Goal: Check status

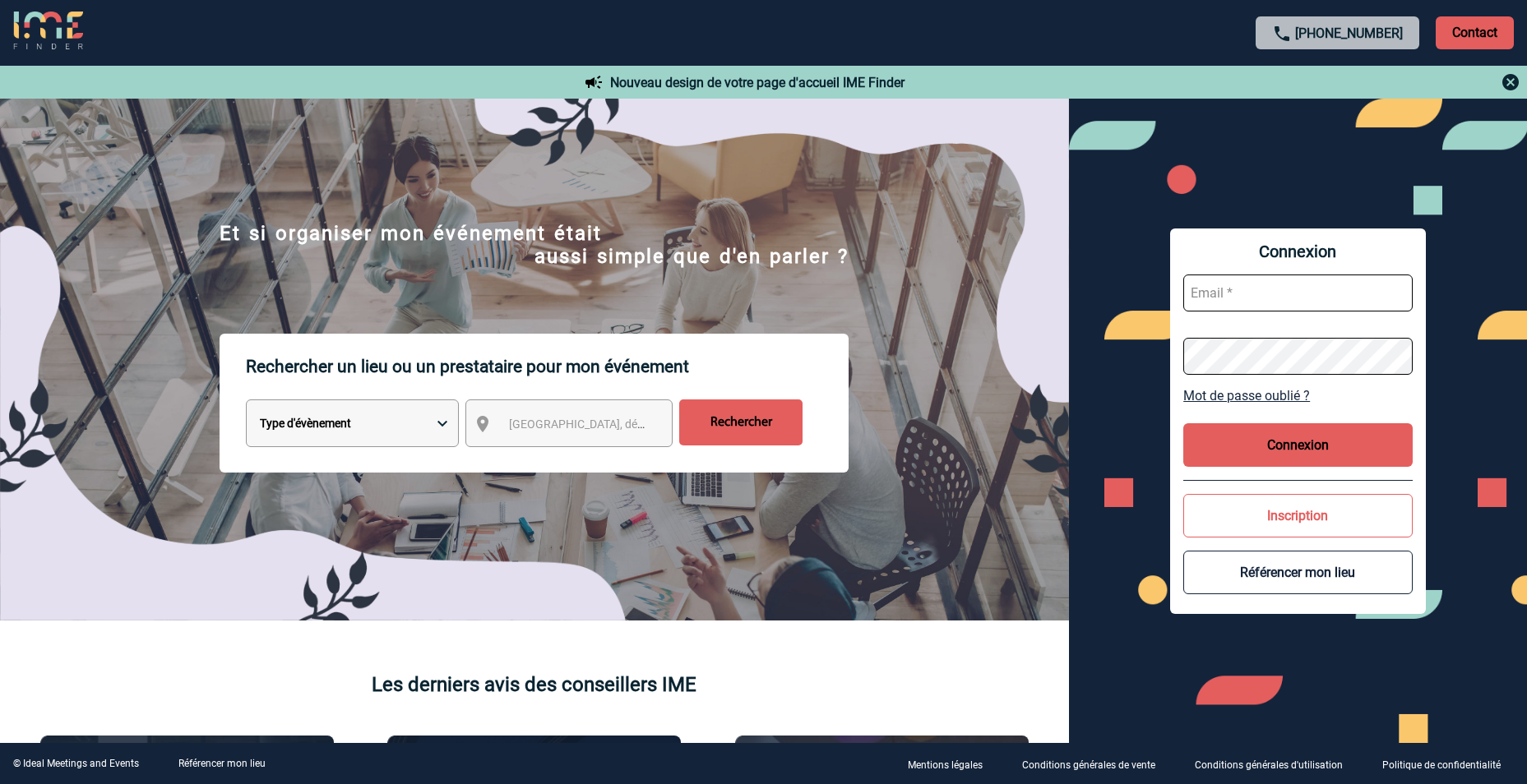
type input "[EMAIL_ADDRESS][DOMAIN_NAME]"
click at [1336, 432] on button "Connexion" at bounding box center [1298, 445] width 229 height 44
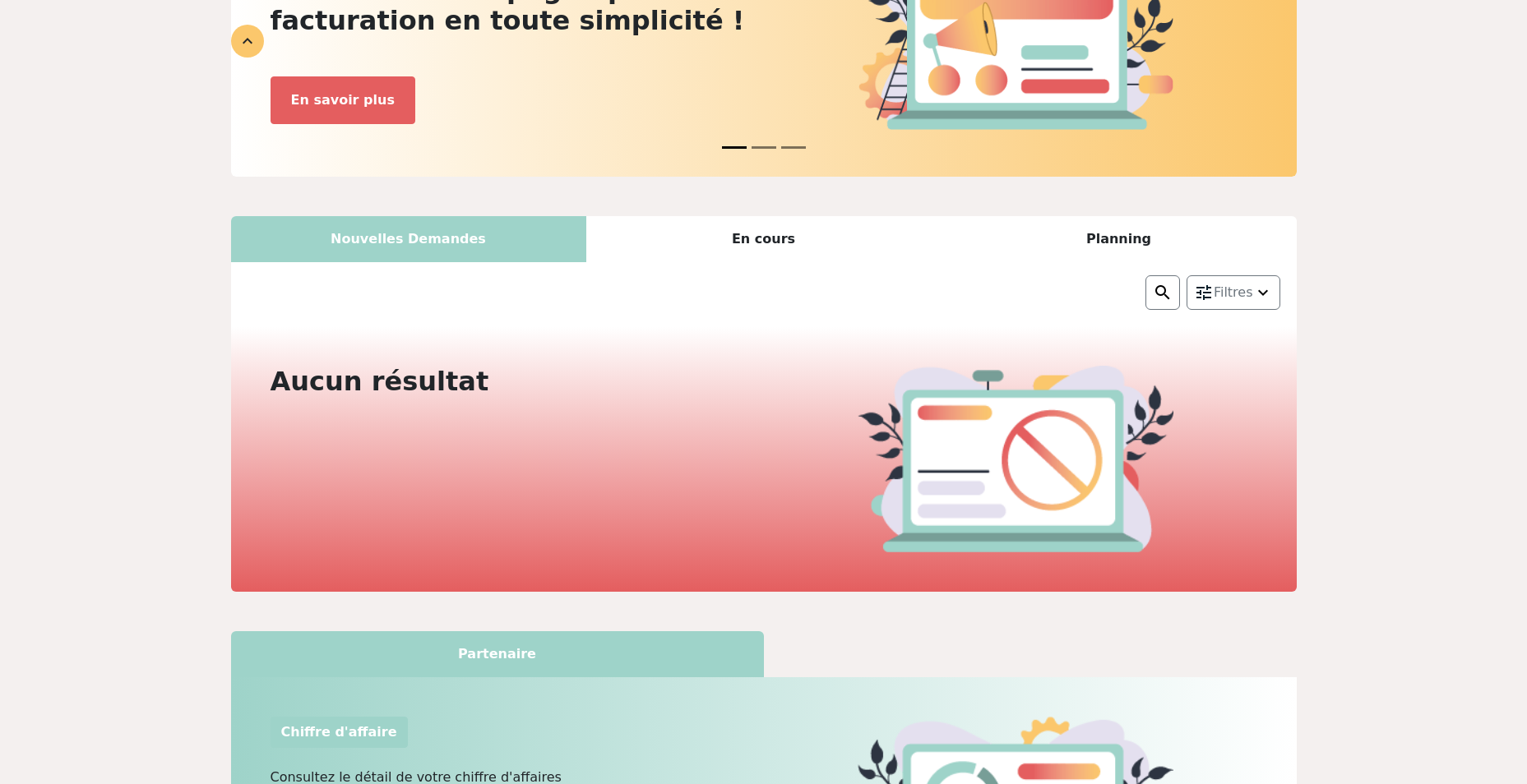
scroll to position [247, 0]
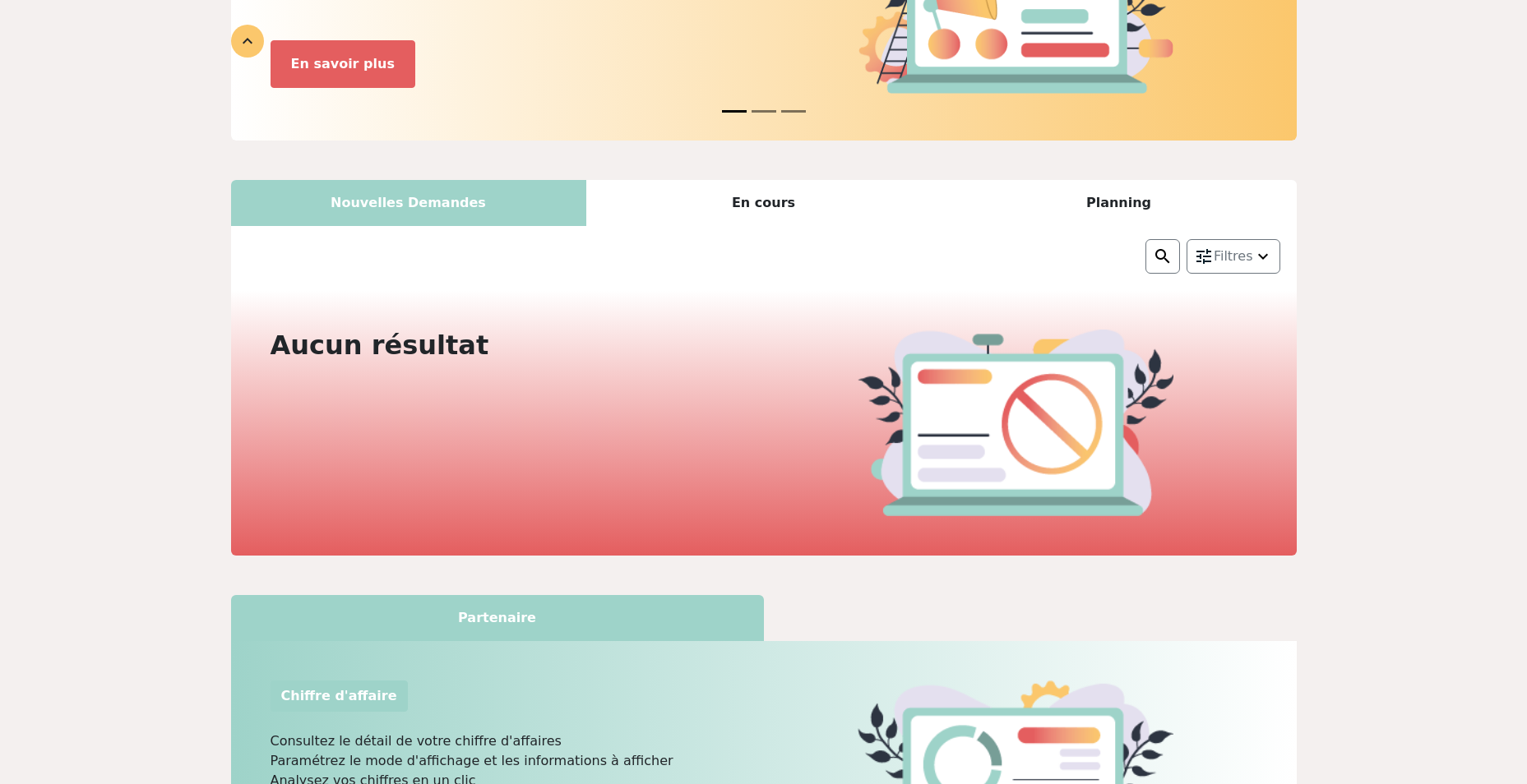
click at [758, 196] on div "En cours" at bounding box center [763, 203] width 355 height 46
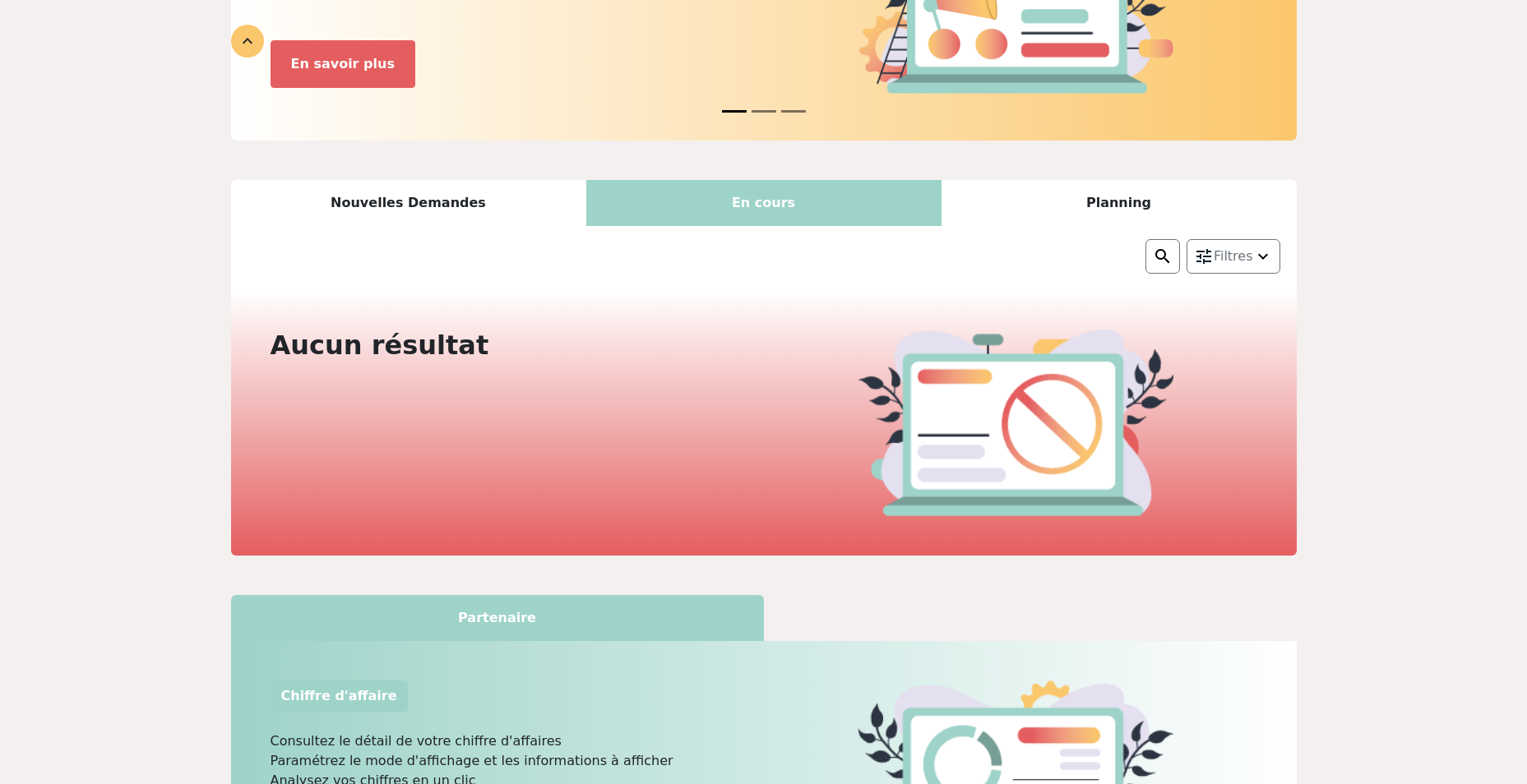
click at [1054, 214] on div "Planning" at bounding box center [1119, 203] width 355 height 46
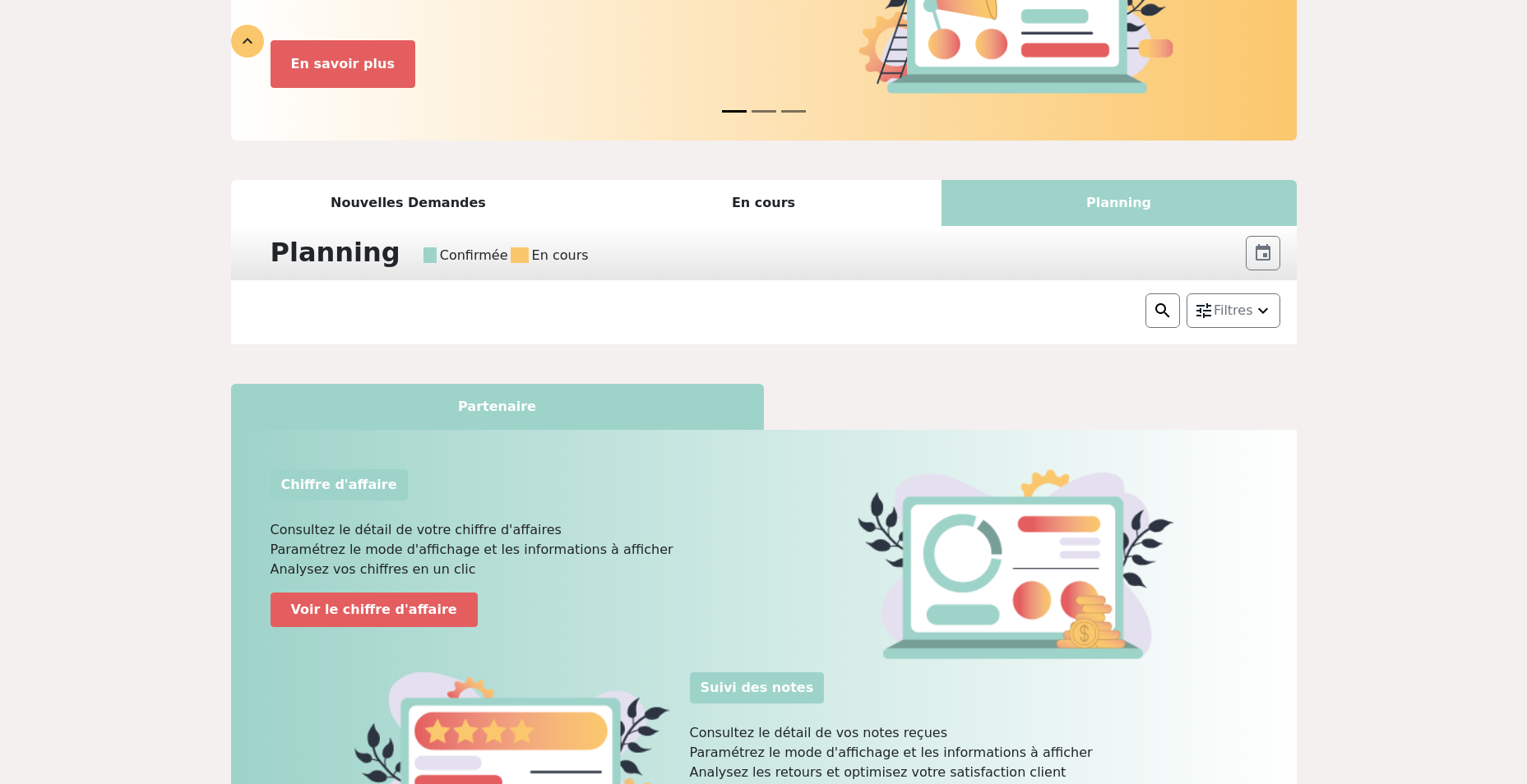
click at [702, 246] on div "Confirmée En cours" at bounding box center [832, 249] width 823 height 33
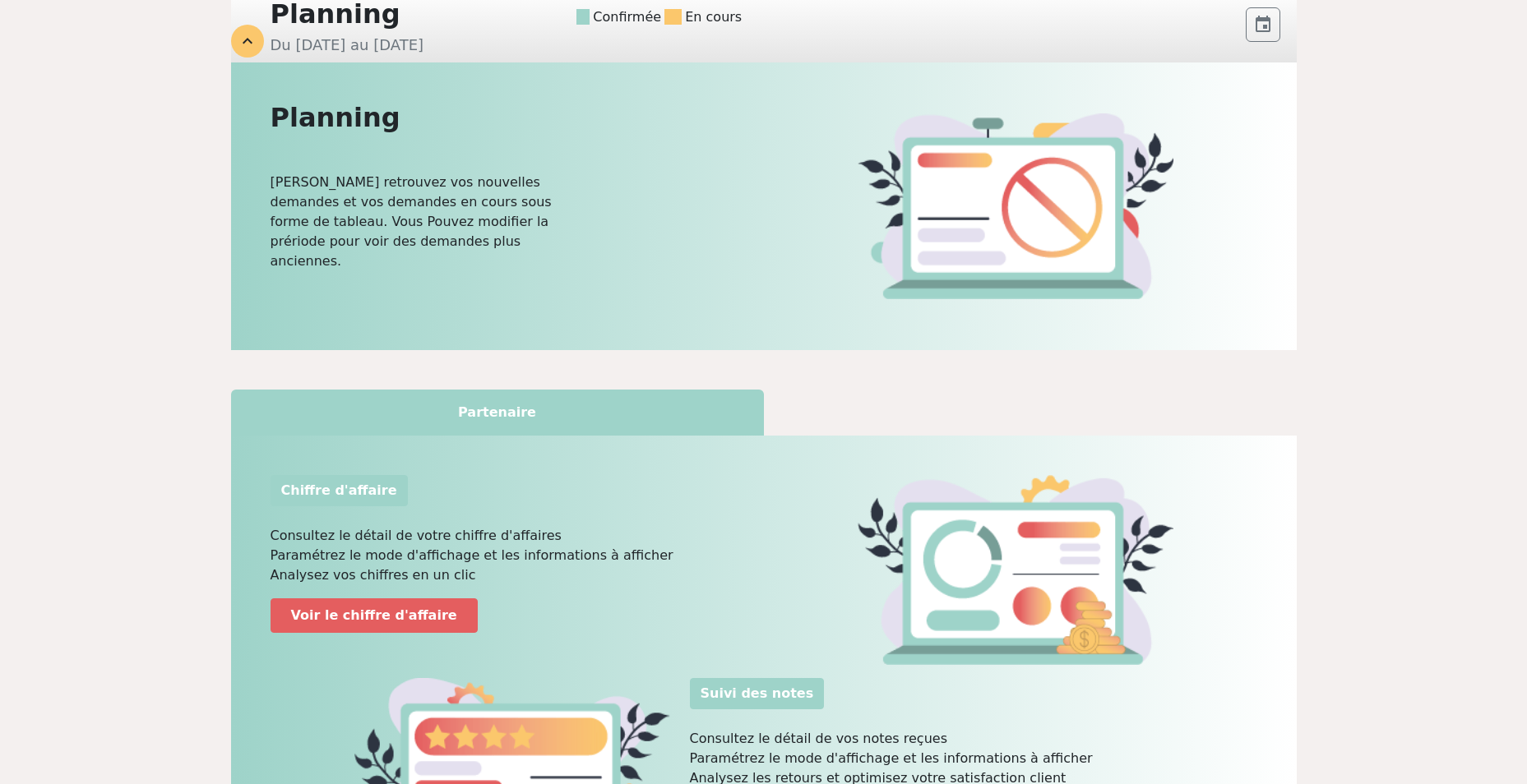
scroll to position [0, 0]
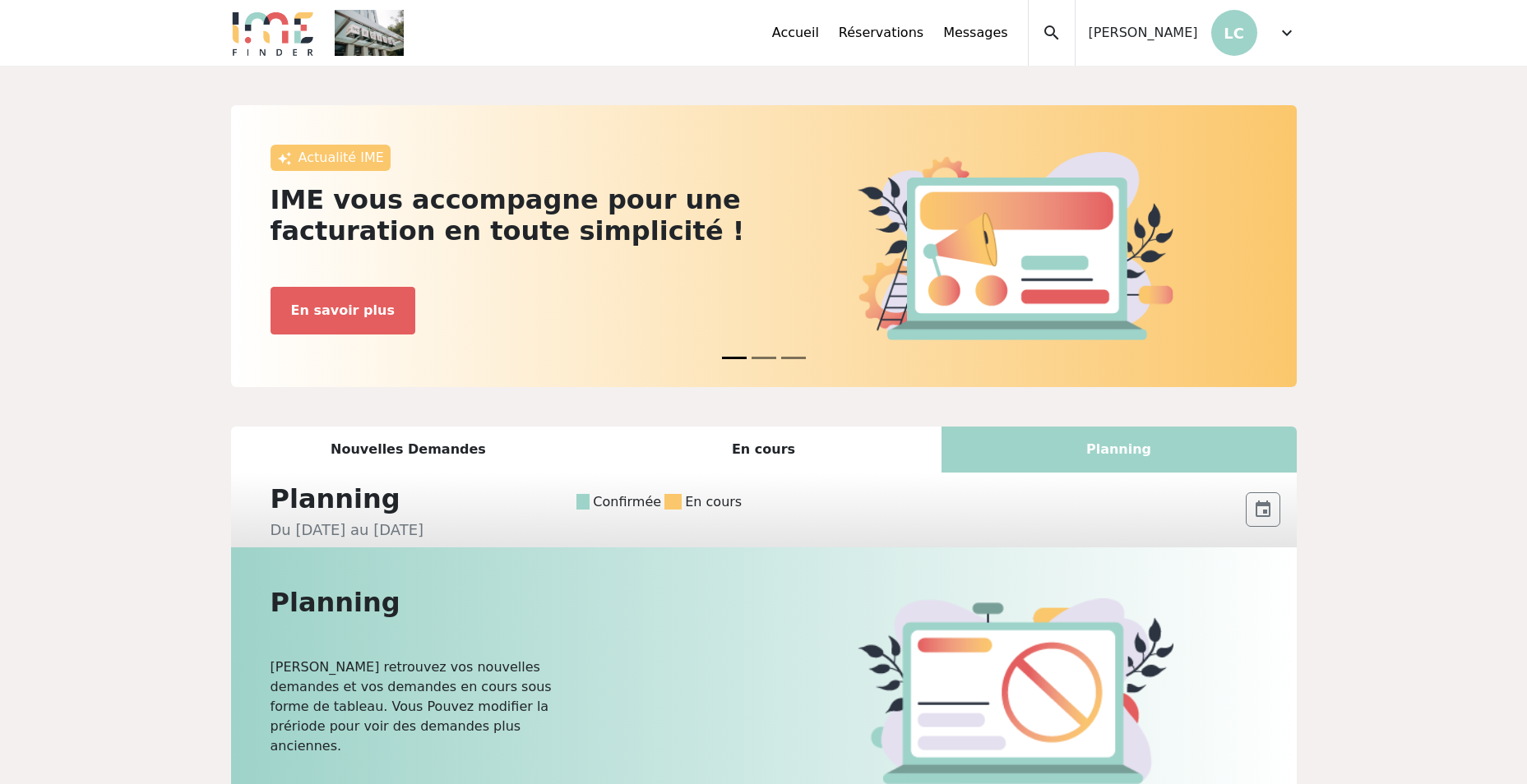
click at [397, 457] on div "Nouvelles Demandes" at bounding box center [408, 450] width 355 height 46
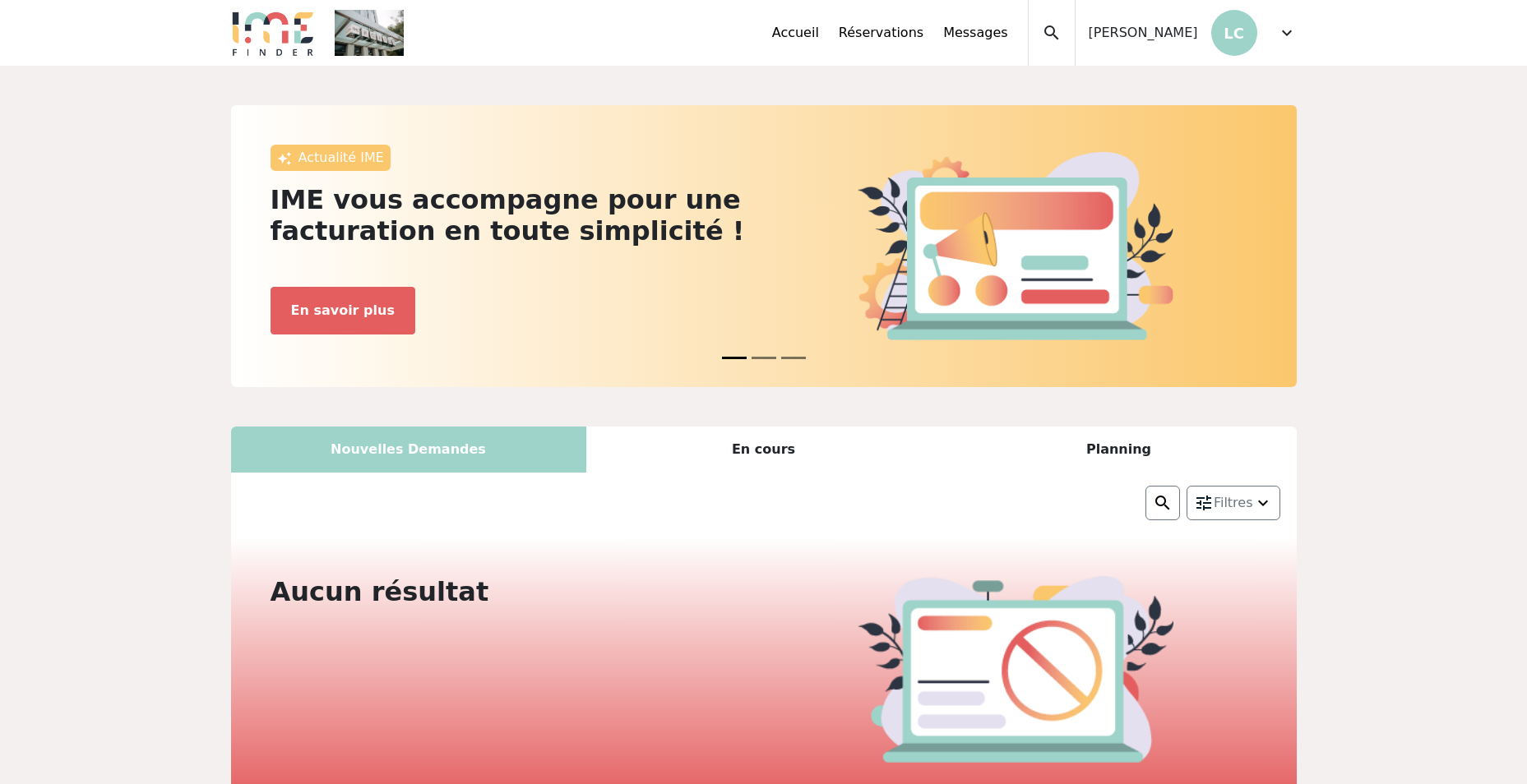
click at [686, 456] on div "En cours" at bounding box center [763, 450] width 355 height 46
